Goal: Transaction & Acquisition: Book appointment/travel/reservation

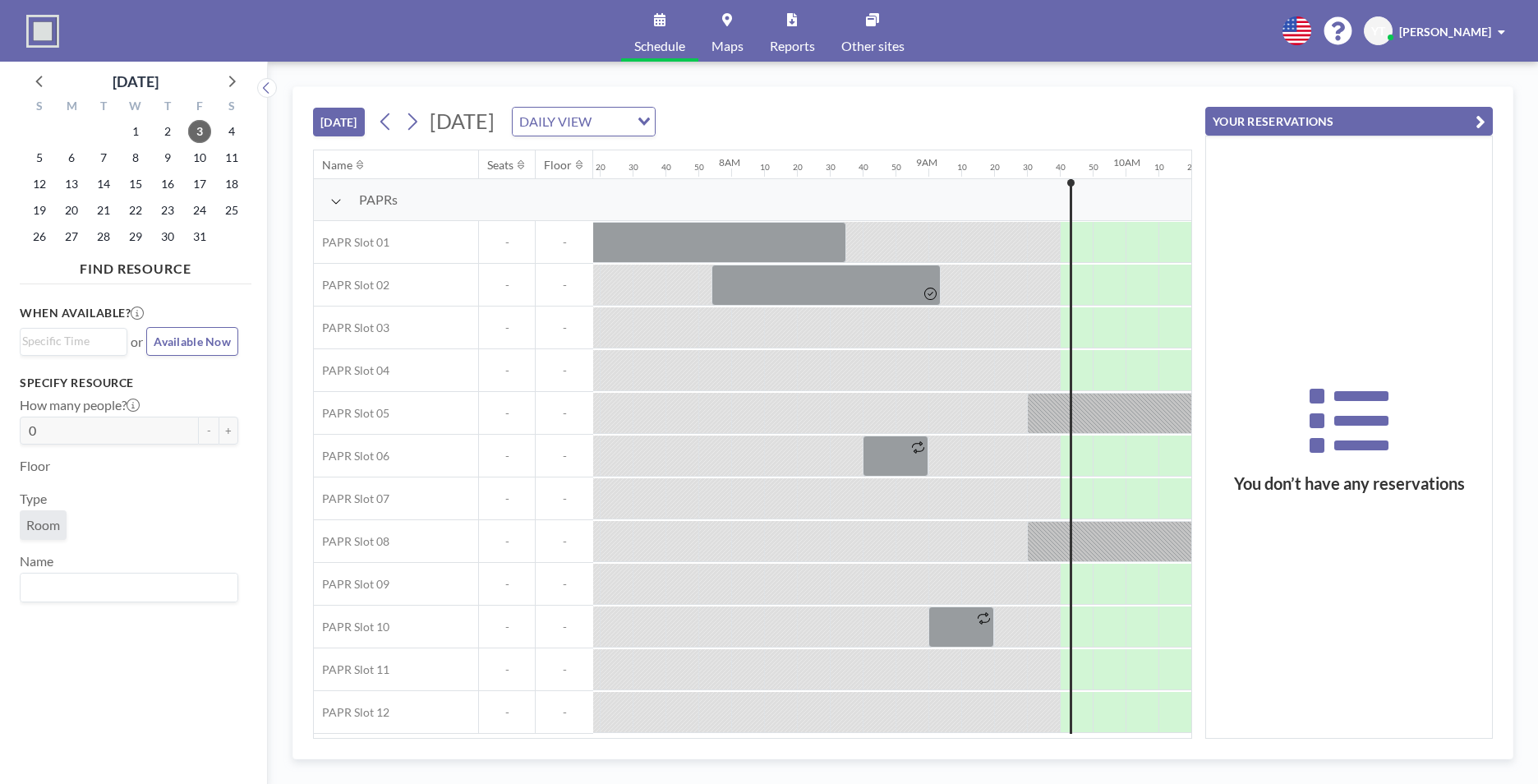
scroll to position [0, 1873]
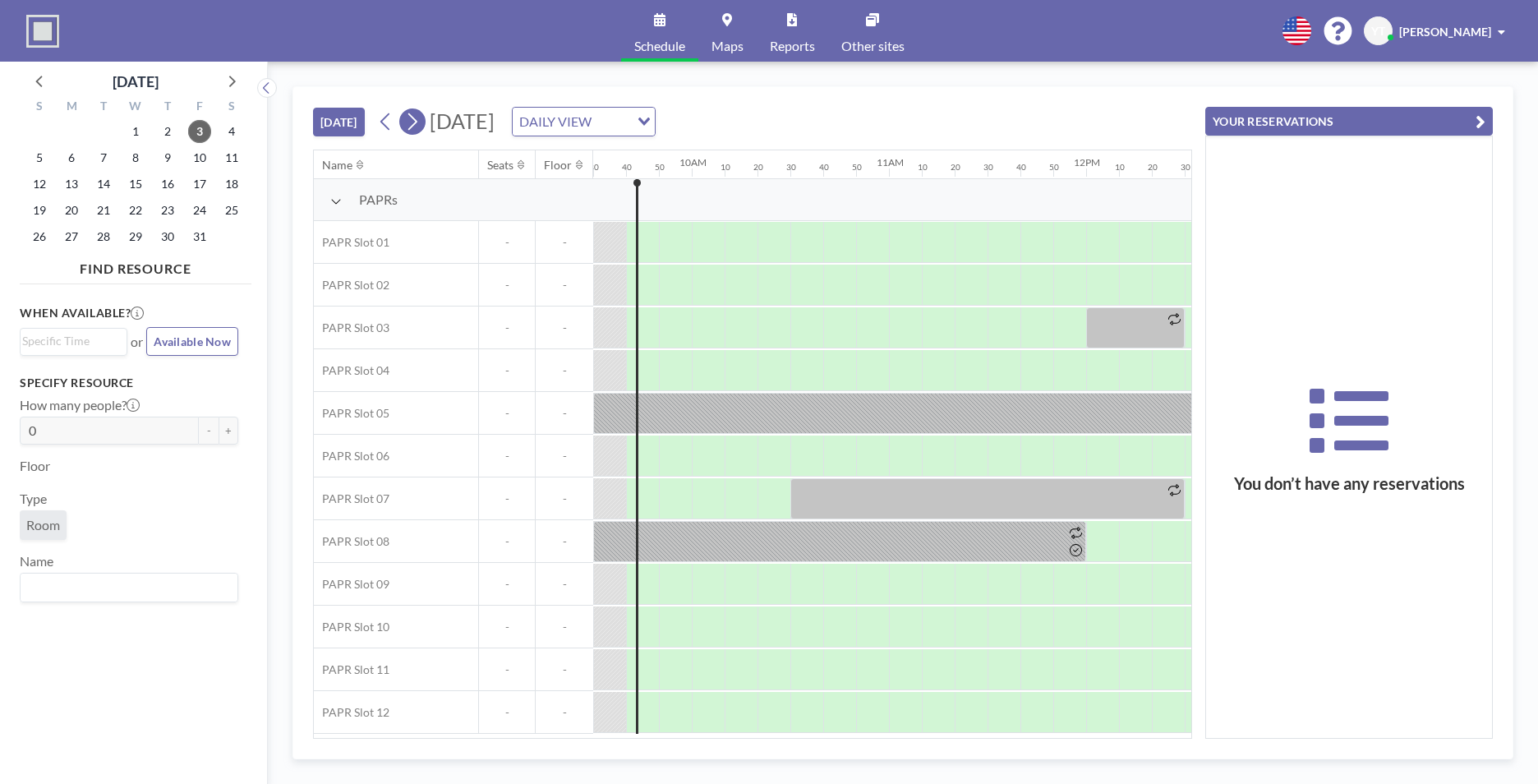
click at [424, 123] on button at bounding box center [412, 122] width 26 height 26
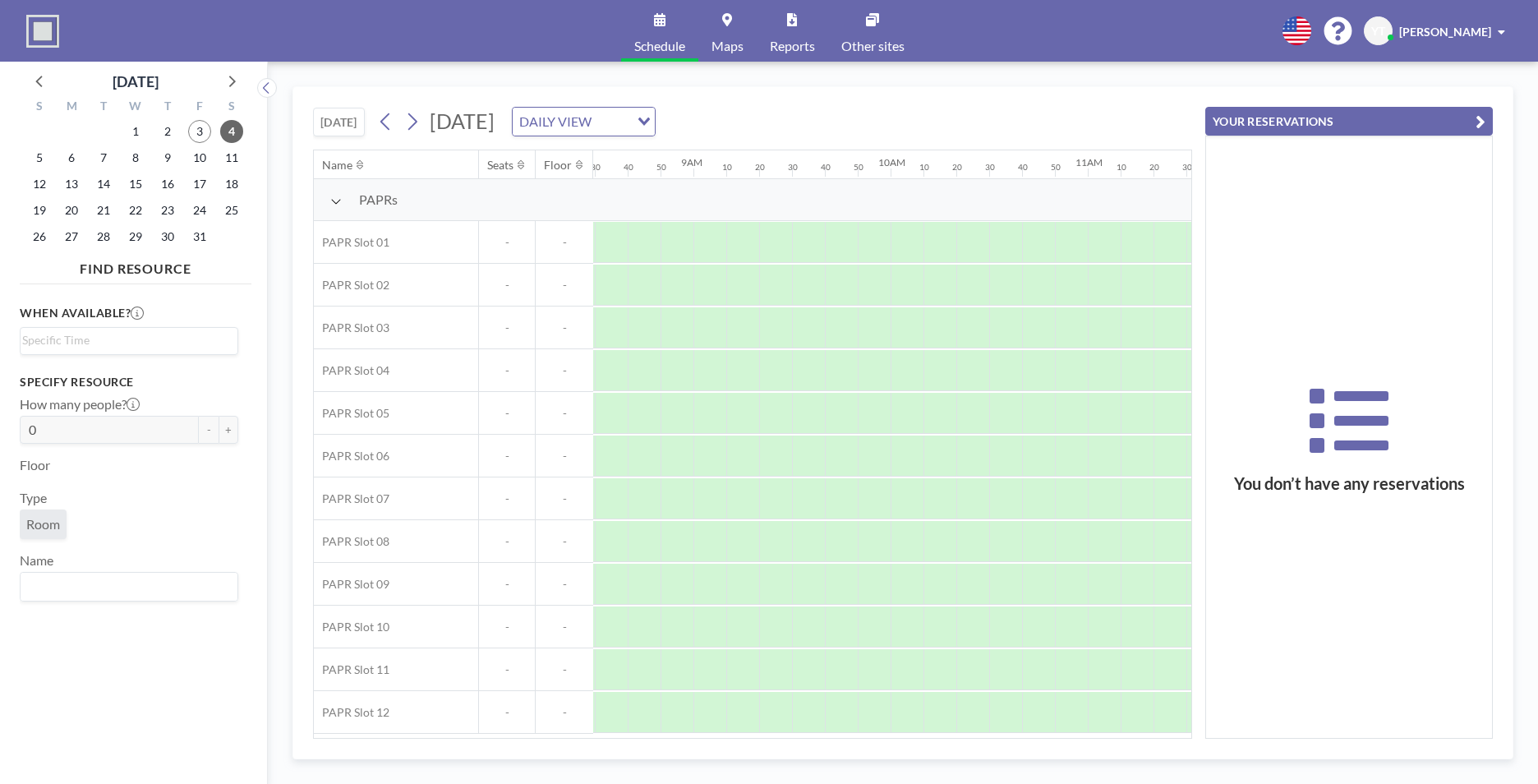
scroll to position [0, 1676]
click at [435, 130] on span "[DATE]" at bounding box center [461, 121] width 65 height 25
click at [420, 129] on icon at bounding box center [411, 122] width 16 height 25
click at [401, 125] on div "[DATE] DAILY VIEW Loading..." at bounding box center [514, 121] width 283 height 29
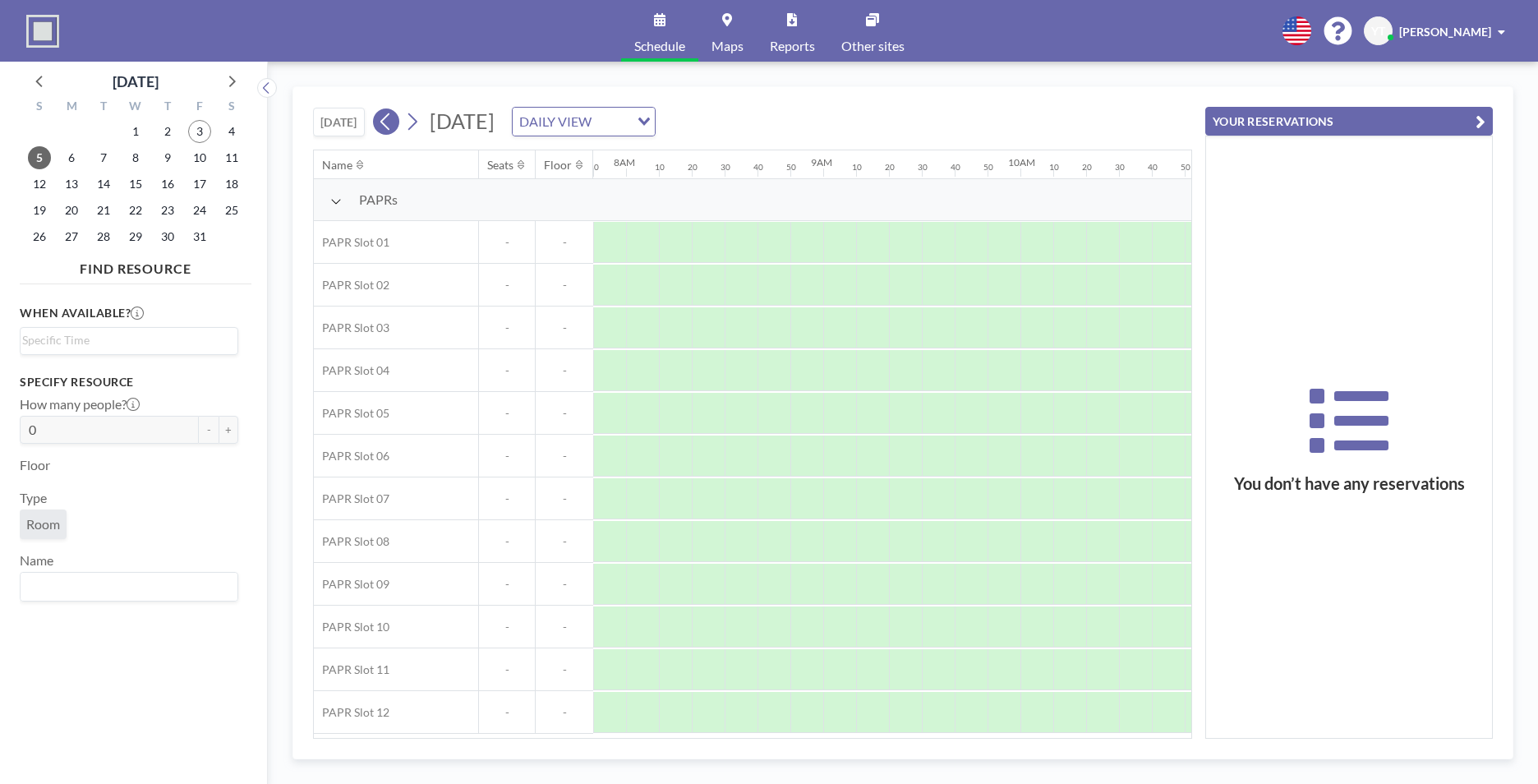
click at [399, 125] on button at bounding box center [386, 122] width 26 height 26
click at [393, 126] on icon at bounding box center [386, 122] width 16 height 25
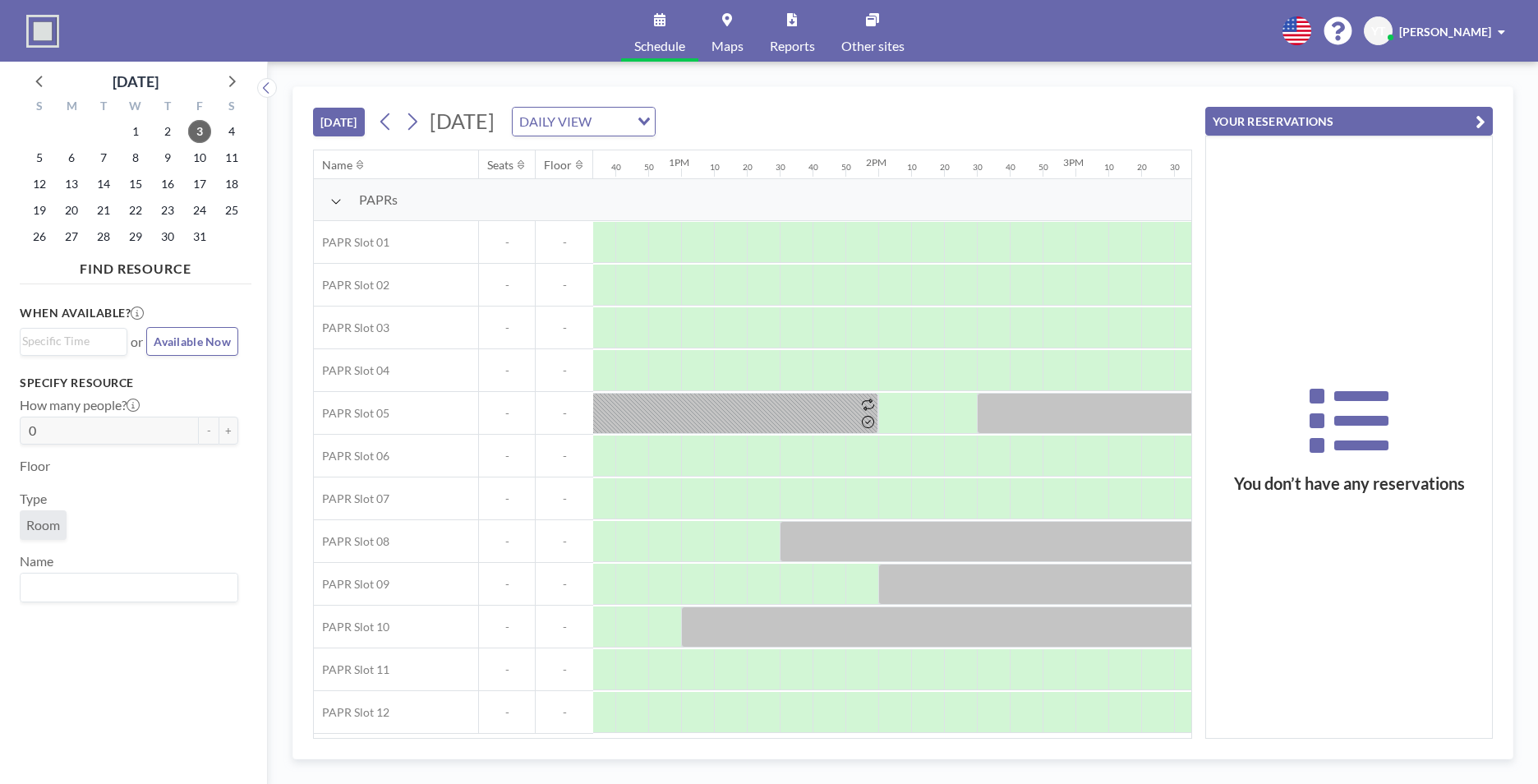
scroll to position [0, 2498]
click at [719, 325] on div at bounding box center [708, 328] width 33 height 42
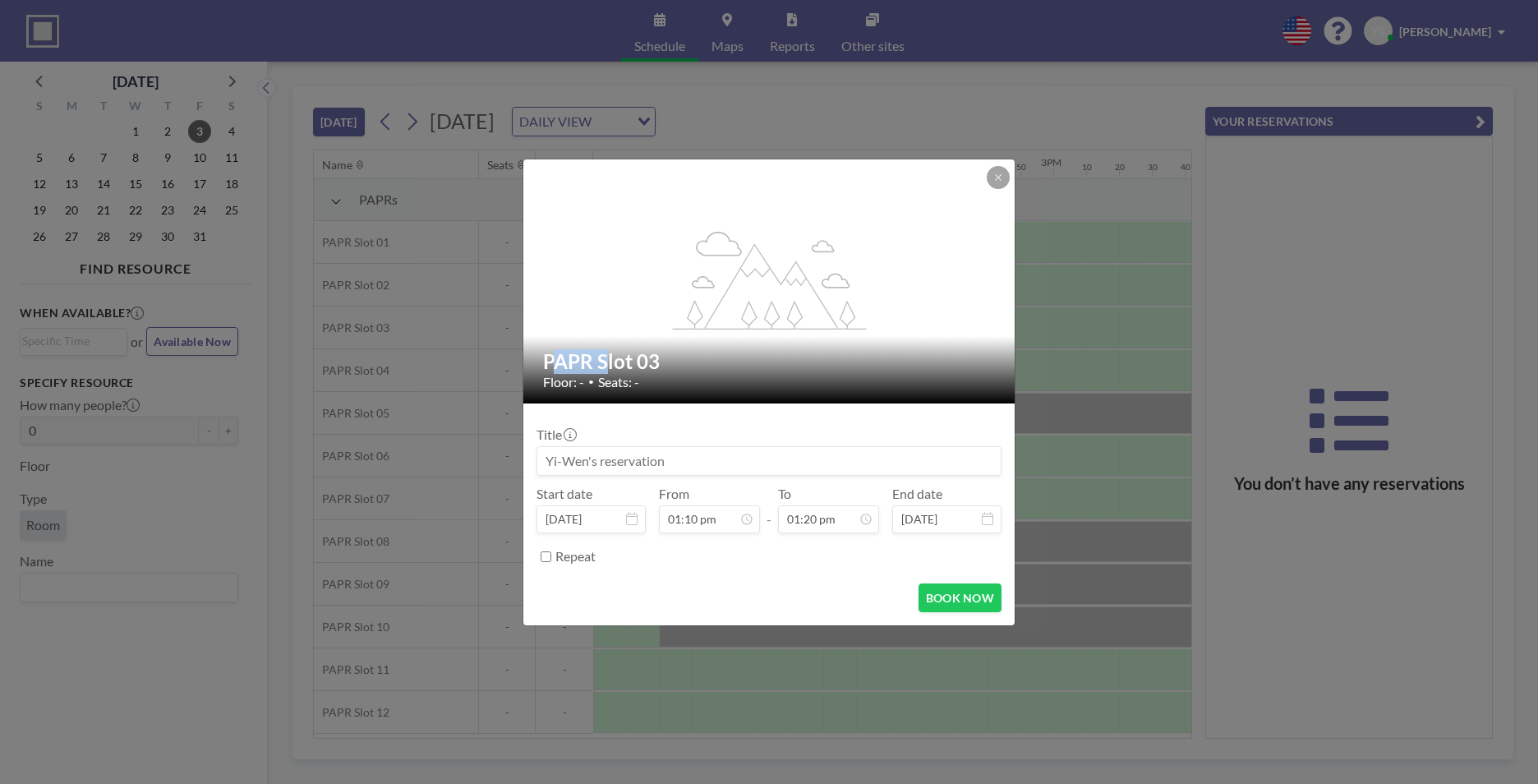
click at [719, 325] on icon "flex-grow: 1.2;" at bounding box center [769, 281] width 197 height 98
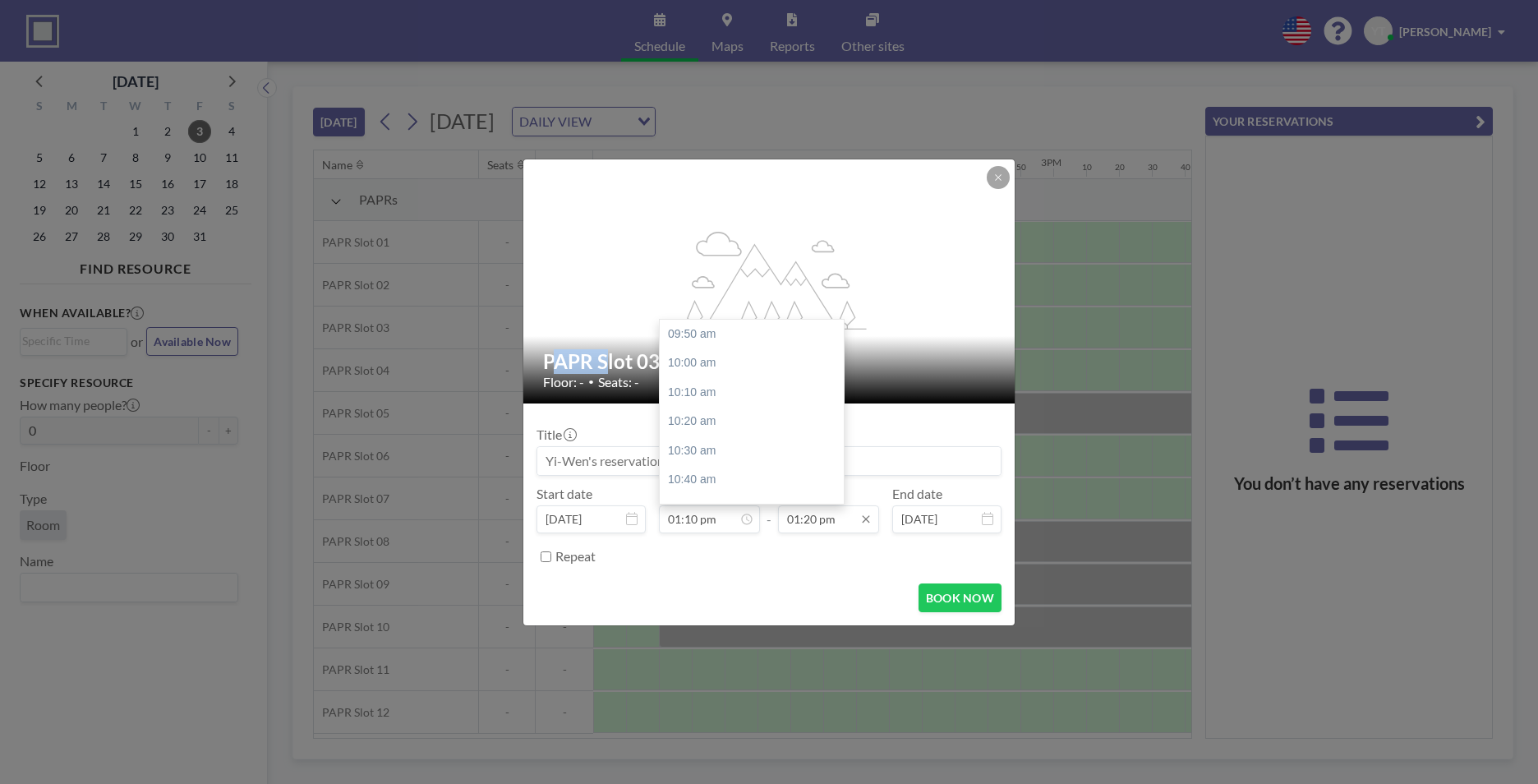
scroll to position [585, 0]
click at [813, 531] on input "01:20 pm" at bounding box center [828, 520] width 101 height 28
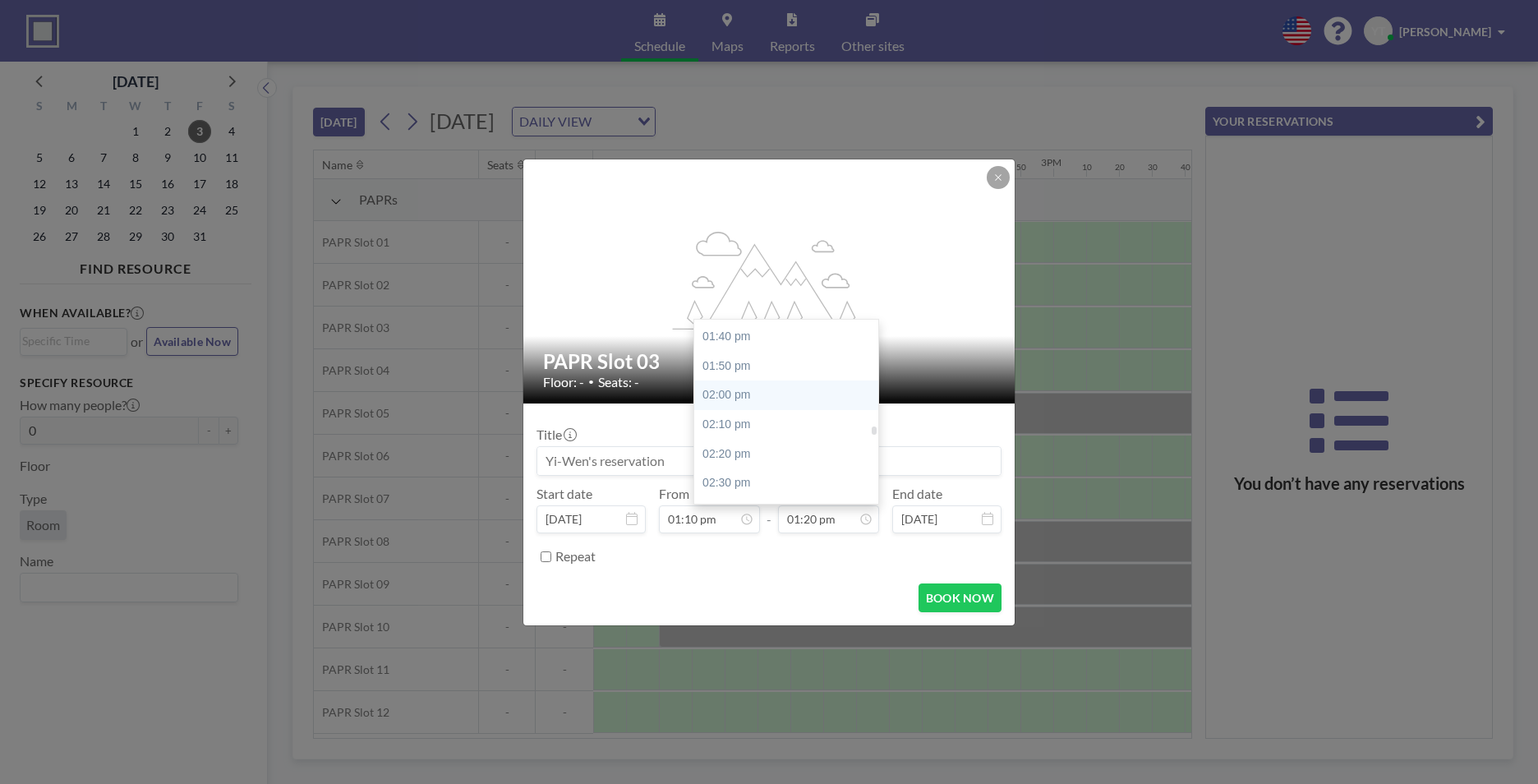
scroll to position [2504, 0]
click at [764, 487] on div "03:10 pm" at bounding box center [791, 491] width 192 height 29
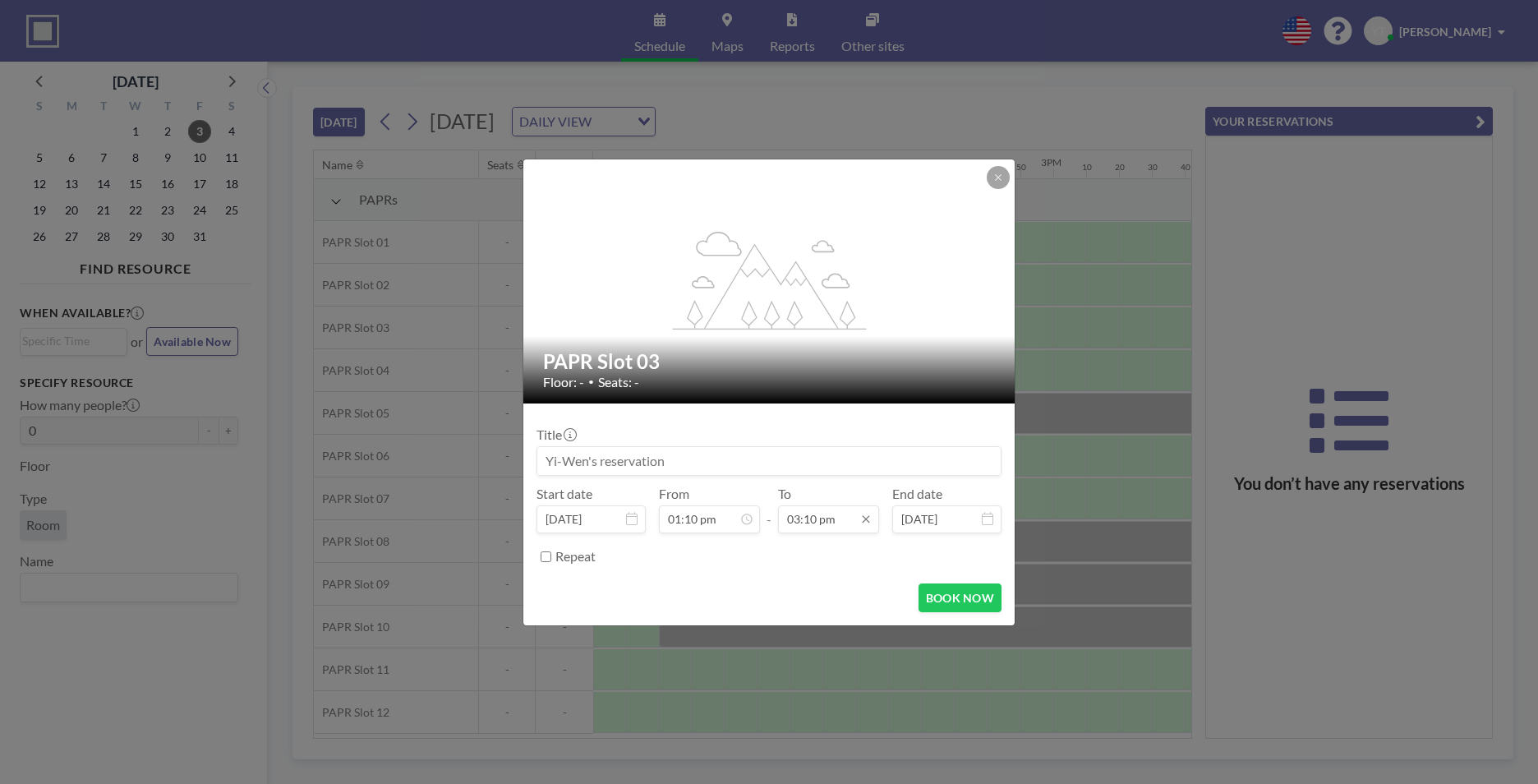
scroll to position [0, 0]
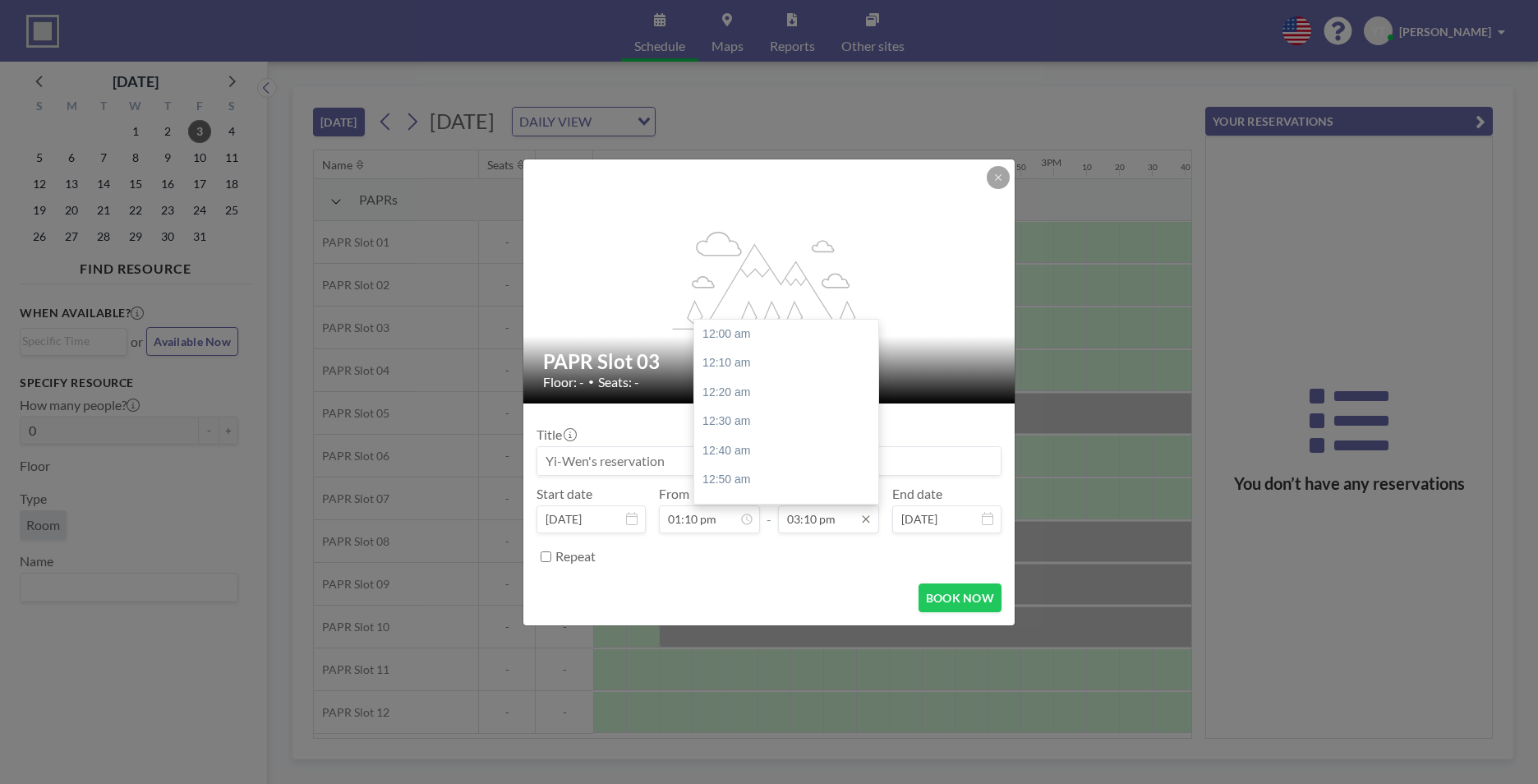
click at [829, 514] on input "03:10 pm" at bounding box center [828, 520] width 101 height 28
click at [781, 397] on div "03:30 pm" at bounding box center [791, 392] width 192 height 29
type input "03:30 pm"
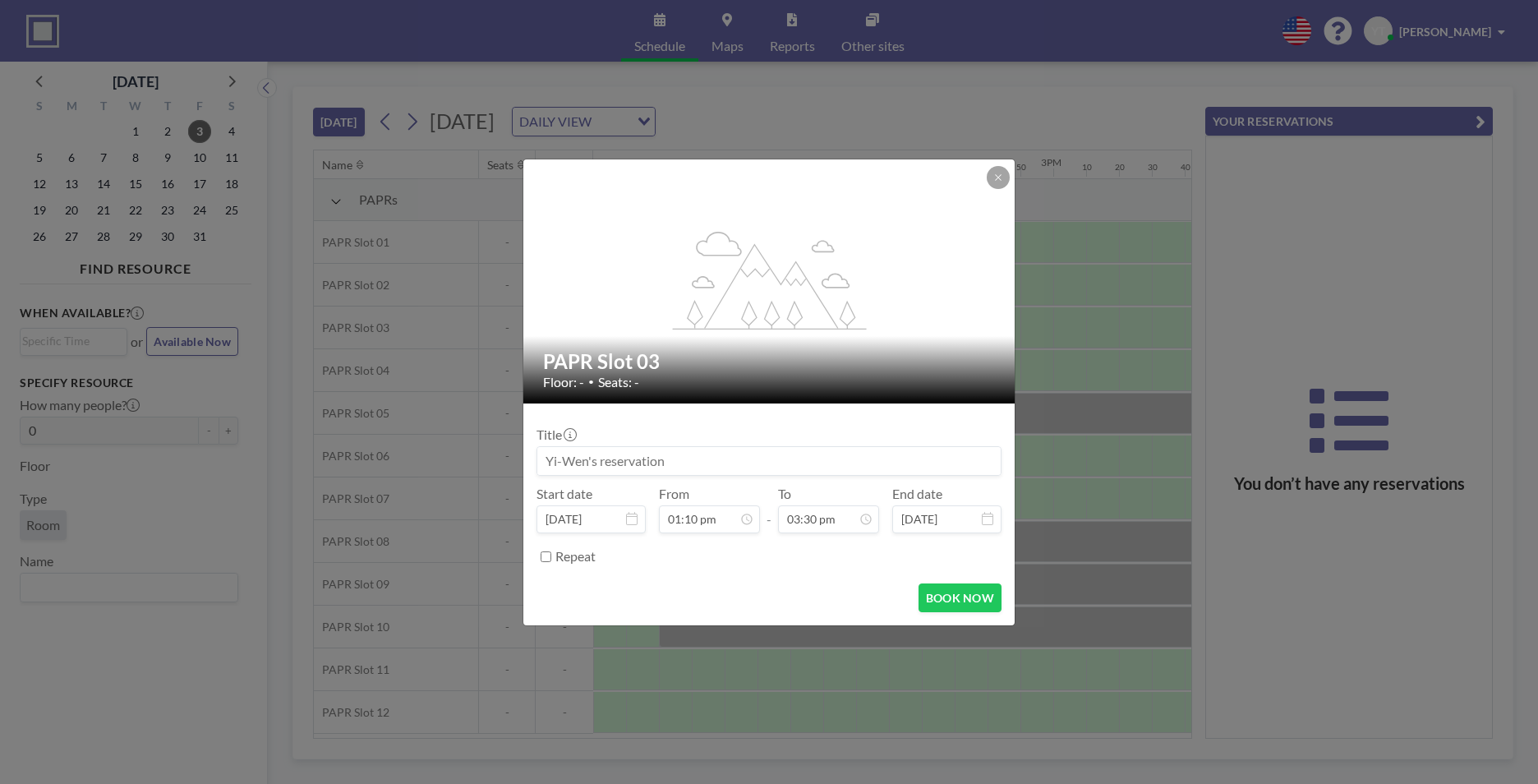
click at [950, 612] on form "Title Start date [DATE] From 01:10 pm - To 03:30 pm End date [DATE] Repeat BOOK…" at bounding box center [769, 514] width 492 height 222
click at [953, 606] on button "BOOK NOW" at bounding box center [961, 597] width 83 height 28
